Goal: Task Accomplishment & Management: Complete application form

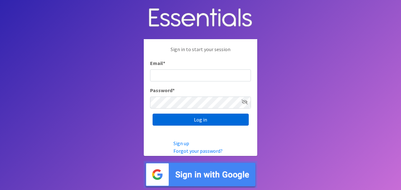
type input "[EMAIL_ADDRESS][DOMAIN_NAME]"
click at [178, 121] on input "Log in" at bounding box center [201, 120] width 96 height 12
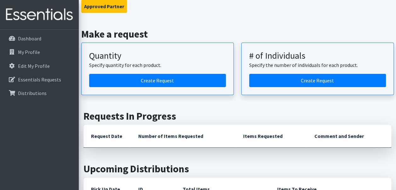
scroll to position [61, 0]
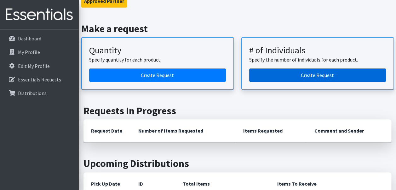
click at [317, 75] on link "Create Request" at bounding box center [317, 74] width 137 height 13
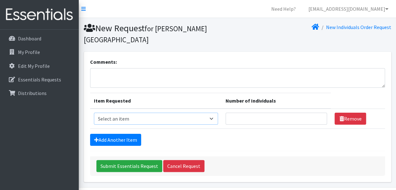
click at [166, 120] on select "Select an item Adult Briefs (Medium) Adult Briefs (XL) Adult Briefs (XS) Adult …" at bounding box center [156, 119] width 124 height 12
click at [94, 113] on select "Select an item Adult Briefs (Medium) Adult Briefs (XL) Adult Briefs (XS) Adult …" at bounding box center [156, 119] width 124 height 12
click at [199, 120] on select "Select an item Adult Briefs (Medium) Adult Briefs (XL) Adult Briefs (XS) Adult …" at bounding box center [156, 119] width 124 height 12
click at [292, 113] on input "Number of Individuals" at bounding box center [277, 119] width 102 height 12
click at [185, 117] on select "Select an item Adult Briefs (Medium) Adult Briefs (XL) Adult Briefs (XS) Adult …" at bounding box center [156, 119] width 124 height 12
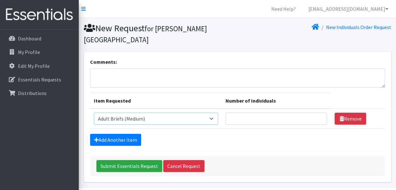
click at [94, 113] on select "Select an item Adult Briefs (Medium) Adult Briefs (XL) Adult Briefs (XS) Adult …" at bounding box center [156, 119] width 124 height 12
click at [171, 118] on select "Select an item Adult Briefs (Medium) Adult Briefs (XL) Adult Briefs (XS) Adult …" at bounding box center [156, 119] width 124 height 12
select select "11413"
click at [94, 113] on select "Select an item Adult Briefs (Medium) Adult Briefs (XL) Adult Briefs (XS) Adult …" at bounding box center [156, 119] width 124 height 12
click at [245, 118] on input "Number of Individuals" at bounding box center [277, 119] width 102 height 12
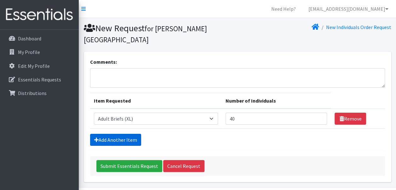
click at [124, 144] on link "Add Another Item" at bounding box center [115, 140] width 51 height 12
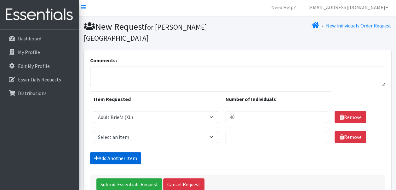
scroll to position [40, 0]
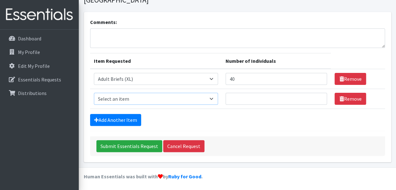
click at [153, 97] on select "Select an item Adult Briefs (Medium) Adult Briefs (XL) Adult Briefs (XS) Adult …" at bounding box center [156, 99] width 124 height 12
click at [247, 78] on input "40" at bounding box center [277, 79] width 102 height 12
type input "4"
type input "50"
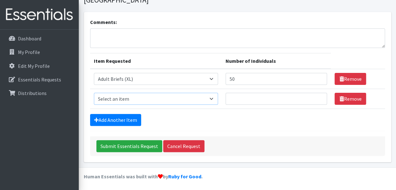
click at [190, 93] on select "Select an item Adult Briefs (Medium) Adult Briefs (XL) Adult Briefs (XS) Adult …" at bounding box center [156, 99] width 124 height 12
select select "12125"
click at [94, 93] on select "Select an item Adult Briefs (Medium) Adult Briefs (XL) Adult Briefs (XS) Adult …" at bounding box center [156, 99] width 124 height 12
click at [251, 98] on input "Number of Individuals" at bounding box center [277, 99] width 102 height 12
type input "50"
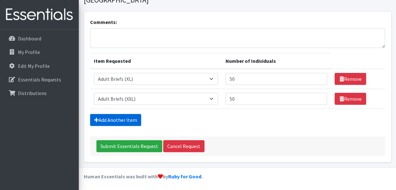
click at [132, 118] on link "Add Another Item" at bounding box center [115, 120] width 51 height 12
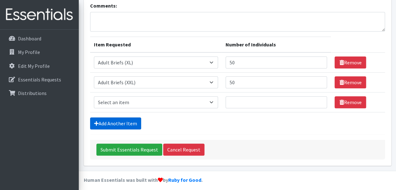
scroll to position [59, 0]
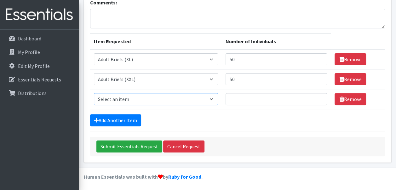
click at [152, 96] on select "Select an item Adult Briefs (Medium) Adult Briefs (XL) Adult Briefs (XS) Adult …" at bounding box center [156, 99] width 124 height 12
select select "4642"
click at [94, 93] on select "Select an item Adult Briefs (Medium) Adult Briefs (XL) Adult Briefs (XS) Adult …" at bounding box center [156, 99] width 124 height 12
click at [261, 95] on input "Number of Individuals" at bounding box center [277, 99] width 102 height 12
type input "50"
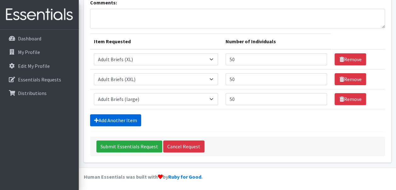
click at [126, 119] on link "Add Another Item" at bounding box center [115, 120] width 51 height 12
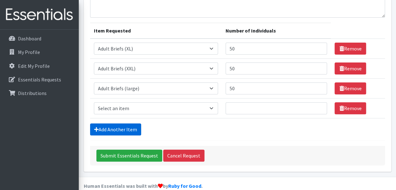
scroll to position [79, 0]
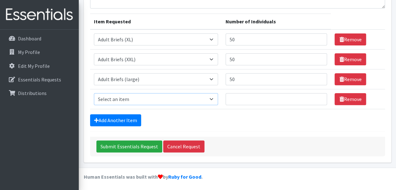
click at [143, 101] on select "Select an item Adult Briefs (Medium) Adult Briefs (XL) Adult Briefs (XS) Adult …" at bounding box center [156, 99] width 124 height 12
select select "11414"
click at [94, 93] on select "Select an item Adult Briefs (Medium) Adult Briefs (XL) Adult Briefs (XS) Adult …" at bounding box center [156, 99] width 124 height 12
click at [246, 102] on input "Number of Individuals" at bounding box center [277, 99] width 102 height 12
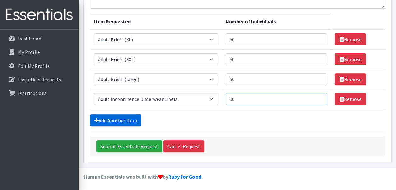
type input "50"
click at [123, 119] on link "Add Another Item" at bounding box center [115, 120] width 51 height 12
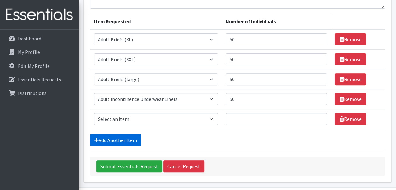
scroll to position [99, 0]
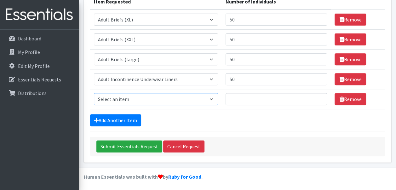
click at [139, 95] on select "Select an item Adult Briefs (Medium) Adult Briefs (XL) Adult Briefs (XS) Adult …" at bounding box center [156, 99] width 124 height 12
select select "12686"
click at [94, 93] on select "Select an item Adult Briefs (Medium) Adult Briefs (XL) Adult Briefs (XS) Adult …" at bounding box center [156, 99] width 124 height 12
click at [261, 100] on input "Number of Individuals" at bounding box center [277, 99] width 102 height 12
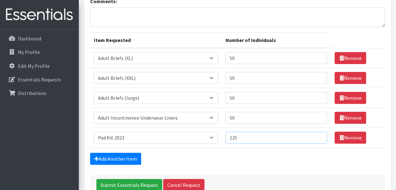
scroll to position [66, 0]
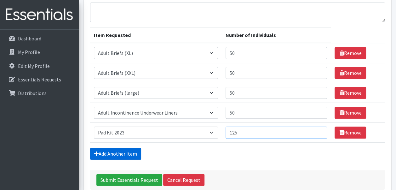
type input "125"
click at [120, 149] on link "Add Another Item" at bounding box center [115, 154] width 51 height 12
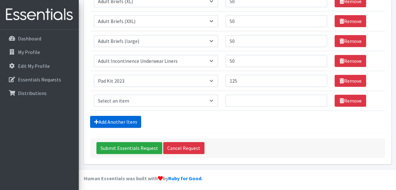
scroll to position [119, 0]
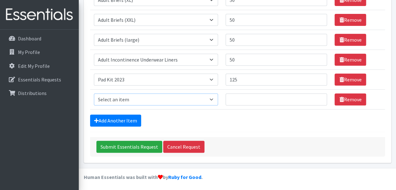
click at [162, 103] on select "Select an item Adult Briefs (Medium) Adult Briefs (XL) Adult Briefs (XS) Adult …" at bounding box center [156, 99] width 124 height 12
select select "11412"
click at [94, 93] on select "Select an item Adult Briefs (Medium) Adult Briefs (XL) Adult Briefs (XS) Adult …" at bounding box center [156, 99] width 124 height 12
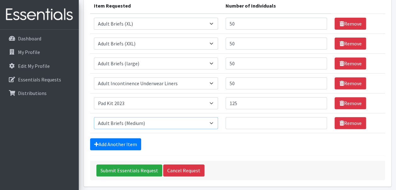
scroll to position [94, 0]
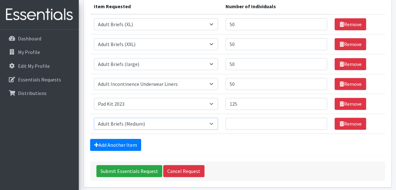
click at [187, 125] on select "Select an item Adult Briefs (Medium) Adult Briefs (XL) Adult Briefs (XS) Adult …" at bounding box center [156, 124] width 124 height 12
click at [242, 161] on div "Submit Essentials Request Cancel Request" at bounding box center [237, 171] width 295 height 20
click at [352, 125] on link "Remove" at bounding box center [351, 124] width 32 height 12
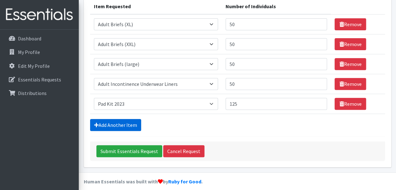
click at [118, 127] on link "Add Another Item" at bounding box center [115, 125] width 51 height 12
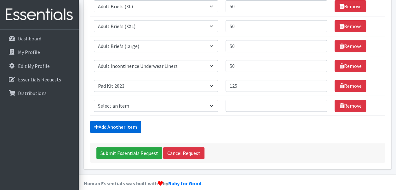
scroll to position [119, 0]
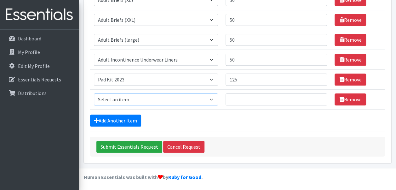
click at [207, 96] on select "Select an item Adult Briefs (Medium) Adult Briefs (XL) Adult Briefs (XS) Adult …" at bounding box center [156, 99] width 124 height 12
click at [227, 120] on div "Add Another Item" at bounding box center [237, 120] width 295 height 12
click at [359, 98] on link "Remove" at bounding box center [351, 99] width 32 height 12
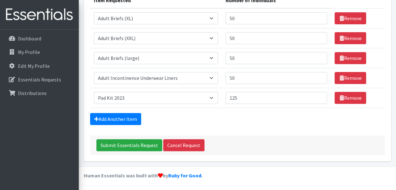
scroll to position [99, 0]
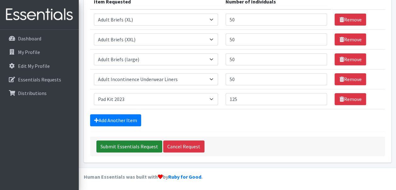
click at [133, 147] on input "Submit Essentials Request" at bounding box center [129, 146] width 66 height 12
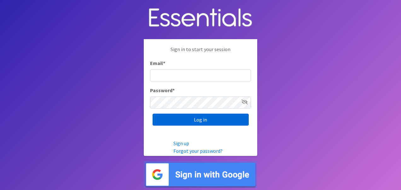
type input "[EMAIL_ADDRESS][DOMAIN_NAME]"
click at [190, 118] on input "Log in" at bounding box center [201, 120] width 96 height 12
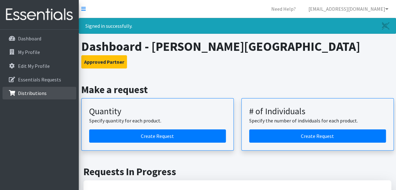
click at [49, 91] on link "Distributions" at bounding box center [40, 93] width 74 height 13
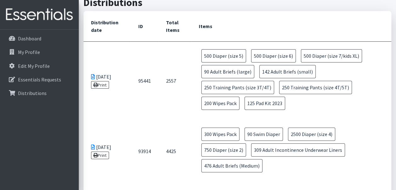
scroll to position [58, 0]
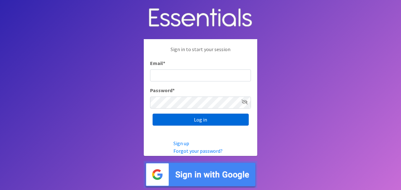
type input "[EMAIL_ADDRESS][DOMAIN_NAME]"
click at [223, 114] on input "Log in" at bounding box center [201, 120] width 96 height 12
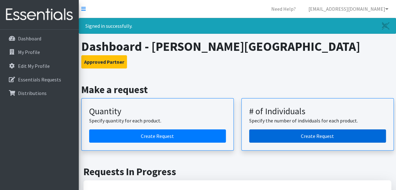
click at [293, 133] on link "Create Request" at bounding box center [317, 135] width 137 height 13
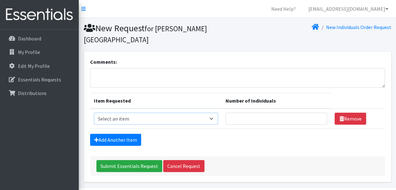
click at [183, 117] on select "Select an item Adult Briefs (Medium) Adult Briefs (XL) Adult Briefs (XS) Adult …" at bounding box center [156, 119] width 124 height 12
select select "12125"
click at [94, 113] on select "Select an item Adult Briefs (Medium) Adult Briefs (XL) Adult Briefs (XS) Adult …" at bounding box center [156, 119] width 124 height 12
click at [267, 117] on input "Number of Individuals" at bounding box center [277, 119] width 102 height 12
type input "50"
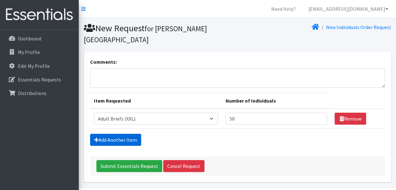
click at [100, 137] on link "Add Another Item" at bounding box center [115, 140] width 51 height 12
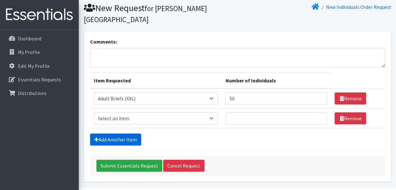
scroll to position [40, 0]
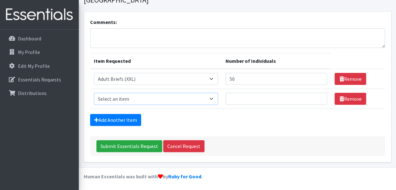
click at [143, 102] on select "Select an item Adult Briefs (Medium) Adult Briefs (XL) Adult Briefs (XS) Adult …" at bounding box center [156, 99] width 124 height 12
select select "11413"
click at [94, 93] on select "Select an item Adult Briefs (Medium) Adult Briefs (XL) Adult Briefs (XS) Adult …" at bounding box center [156, 99] width 124 height 12
click at [255, 104] on td "Number of Individuals" at bounding box center [276, 99] width 109 height 20
click at [265, 95] on input "Number of Individuals" at bounding box center [277, 99] width 102 height 12
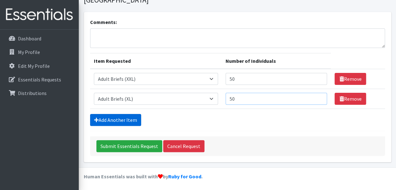
type input "50"
click at [110, 115] on link "Add Another Item" at bounding box center [115, 120] width 51 height 12
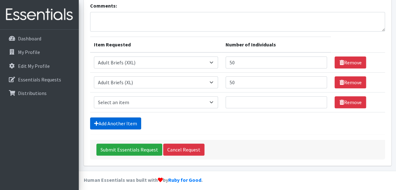
scroll to position [59, 0]
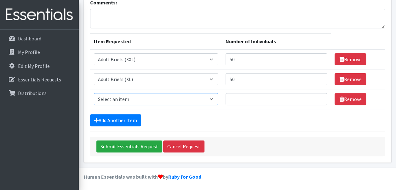
click at [130, 96] on select "Select an item Adult Briefs (Medium) Adult Briefs (XL) Adult Briefs (XS) Adult …" at bounding box center [156, 99] width 124 height 12
select select "4642"
click at [94, 93] on select "Select an item Adult Briefs (Medium) Adult Briefs (XL) Adult Briefs (XS) Adult …" at bounding box center [156, 99] width 124 height 12
click at [253, 100] on input "Number of Individuals" at bounding box center [277, 99] width 102 height 12
type input "50"
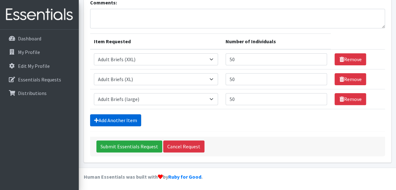
click at [119, 114] on link "Add Another Item" at bounding box center [115, 120] width 51 height 12
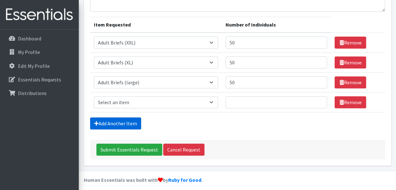
scroll to position [79, 0]
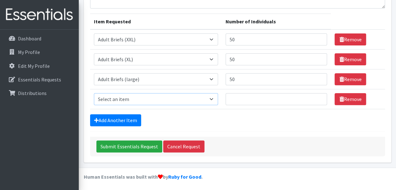
click at [192, 95] on select "Select an item Adult Briefs (Medium) Adult Briefs (XL) Adult Briefs (XS) Adult …" at bounding box center [156, 99] width 124 height 12
select select "11414"
click at [94, 93] on select "Select an item Adult Briefs (Medium) Adult Briefs (XL) Adult Briefs (XS) Adult …" at bounding box center [156, 99] width 124 height 12
click at [251, 101] on input "Number of Individuals" at bounding box center [277, 99] width 102 height 12
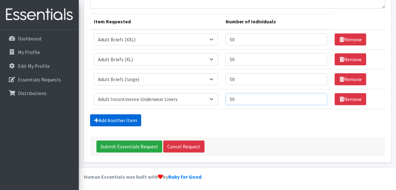
type input "50"
click at [121, 116] on link "Add Another Item" at bounding box center [115, 120] width 51 height 12
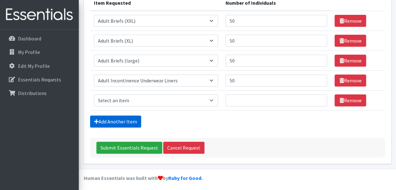
scroll to position [99, 0]
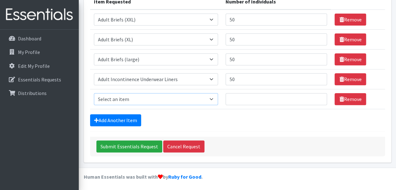
click at [168, 101] on select "Select an item Adult Briefs (Medium) Adult Briefs (XL) Adult Briefs (XS) Adult …" at bounding box center [156, 99] width 124 height 12
select select "6763"
click at [94, 93] on select "Select an item Adult Briefs (Medium) Adult Briefs (XL) Adult Briefs (XS) Adult …" at bounding box center [156, 99] width 124 height 12
click at [249, 104] on input "Number of Individuals" at bounding box center [277, 99] width 102 height 12
type input "50"
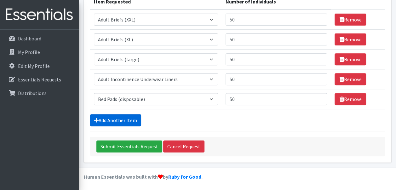
click at [117, 125] on link "Add Another Item" at bounding box center [115, 120] width 51 height 12
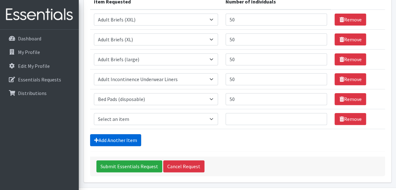
scroll to position [119, 0]
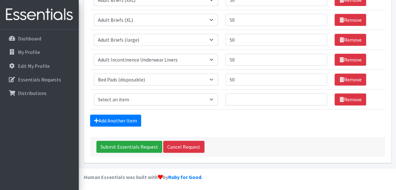
click at [120, 106] on td "Item Requested Select an item Adult Briefs (Medium) Adult Briefs (XL) Adult Bri…" at bounding box center [156, 100] width 132 height 20
click at [126, 104] on select "Select an item Adult Briefs (Medium) Adult Briefs (XL) Adult Briefs (XS) Adult …" at bounding box center [156, 99] width 124 height 12
select select "12686"
click at [94, 93] on select "Select an item Adult Briefs (Medium) Adult Briefs (XL) Adult Briefs (XS) Adult …" at bounding box center [156, 99] width 124 height 12
click at [259, 95] on input "Number of Individuals" at bounding box center [277, 99] width 102 height 12
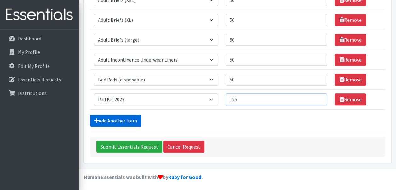
type input "125"
click at [106, 118] on link "Add Another Item" at bounding box center [115, 120] width 51 height 12
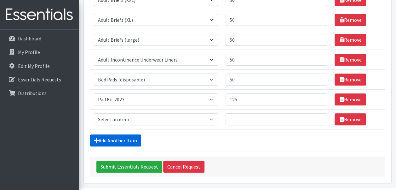
scroll to position [138, 0]
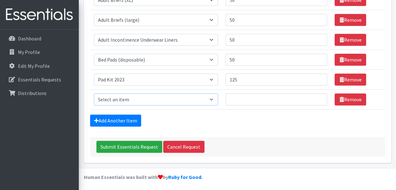
click at [187, 99] on select "Select an item Adult Briefs (Medium) Adult Briefs (XL) Adult Briefs (XS) Adult …" at bounding box center [156, 99] width 124 height 12
select select "4665"
click at [94, 93] on select "Select an item Adult Briefs (Medium) Adult Briefs (XL) Adult Briefs (XS) Adult …" at bounding box center [156, 99] width 124 height 12
click at [354, 101] on link "Remove" at bounding box center [351, 99] width 32 height 12
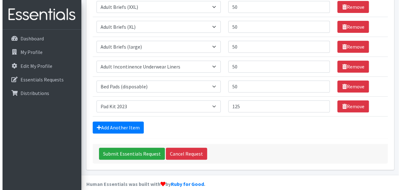
scroll to position [115, 0]
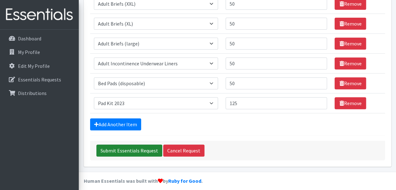
click at [118, 150] on input "Submit Essentials Request" at bounding box center [129, 150] width 66 height 12
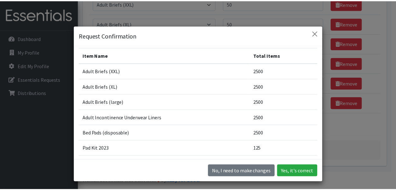
scroll to position [0, 0]
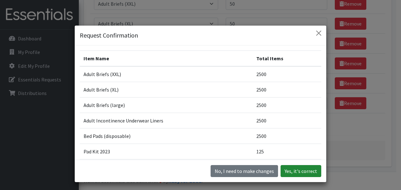
click at [297, 171] on button "Yes, it's correct" at bounding box center [301, 171] width 41 height 12
